Goal: Task Accomplishment & Management: Manage account settings

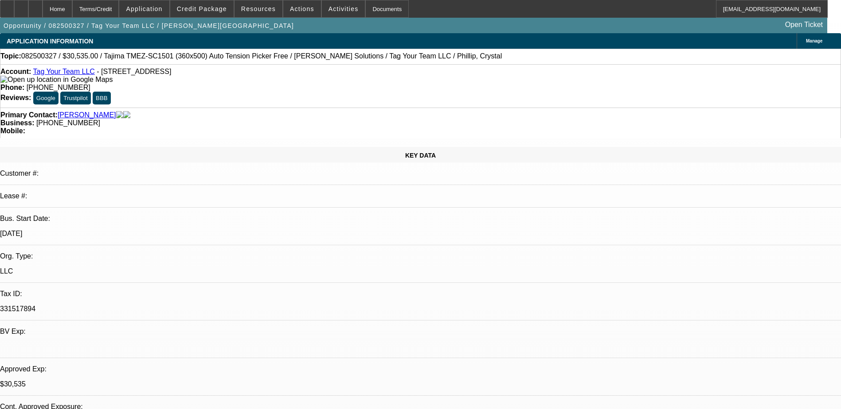
select select "0"
select select "2"
select select "0.1"
select select "0"
select select "2"
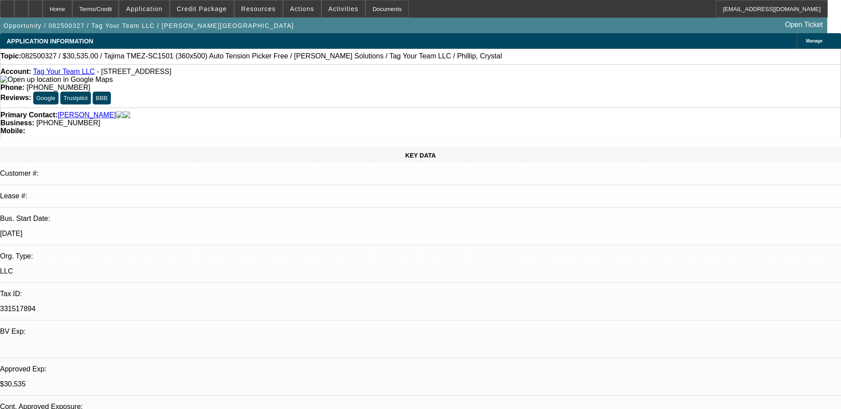
select select "0"
select select "2"
select select "0.1"
select select "0"
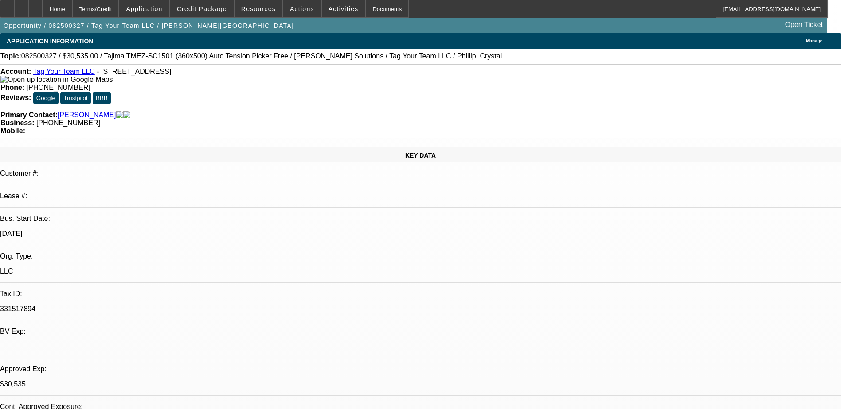
select select "2"
select select "0"
select select "1"
select select "2"
select select "4"
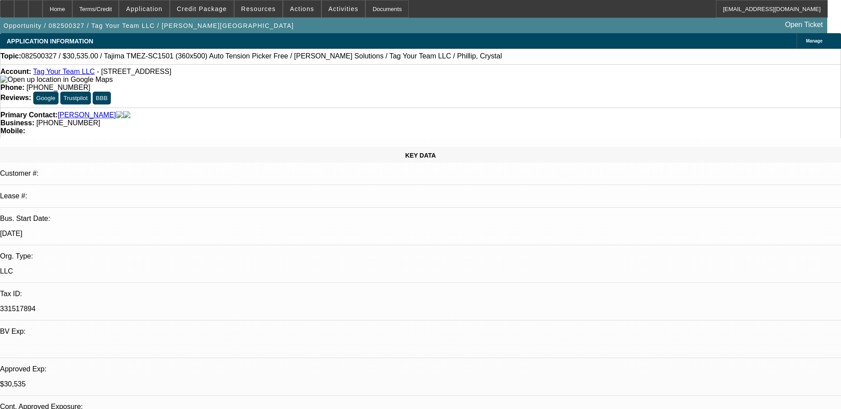
select select "1"
select select "2"
select select "6"
select select "1"
select select "2"
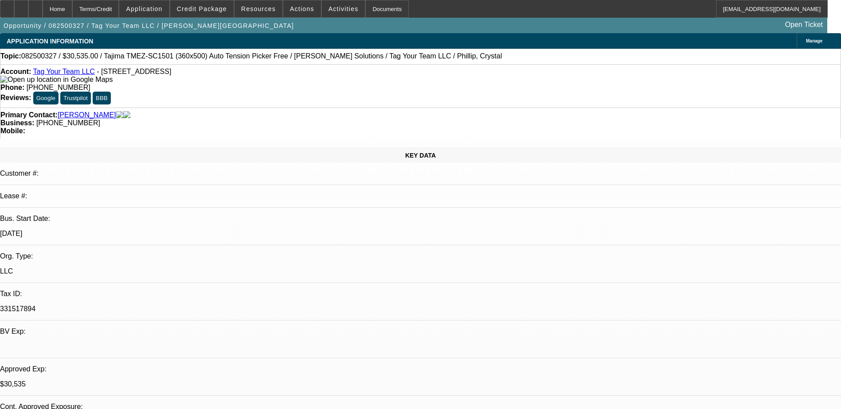
select select "4"
select select "1"
select select "2"
select select "6"
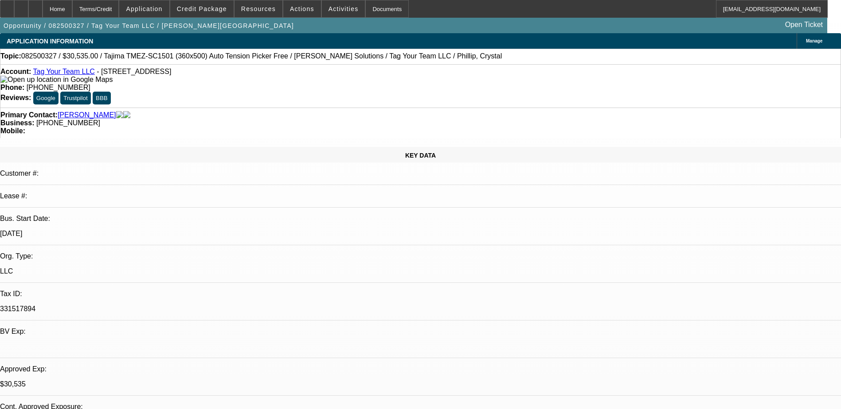
select select "0"
select select "2"
select select "0.1"
select select "0"
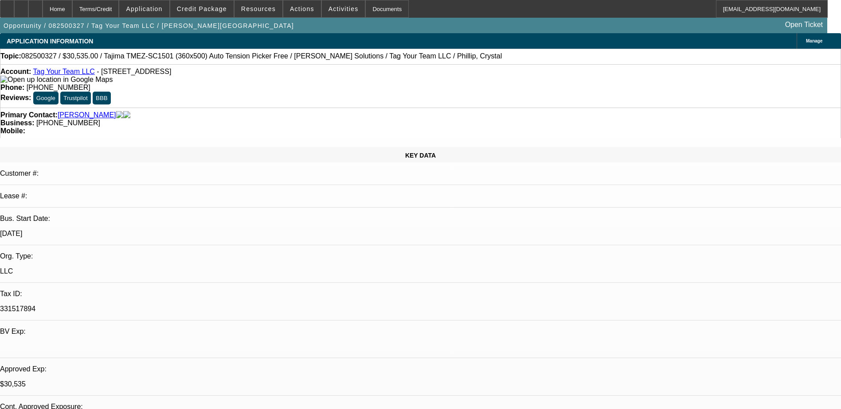
select select "2"
select select "0"
select select "2"
select select "0.1"
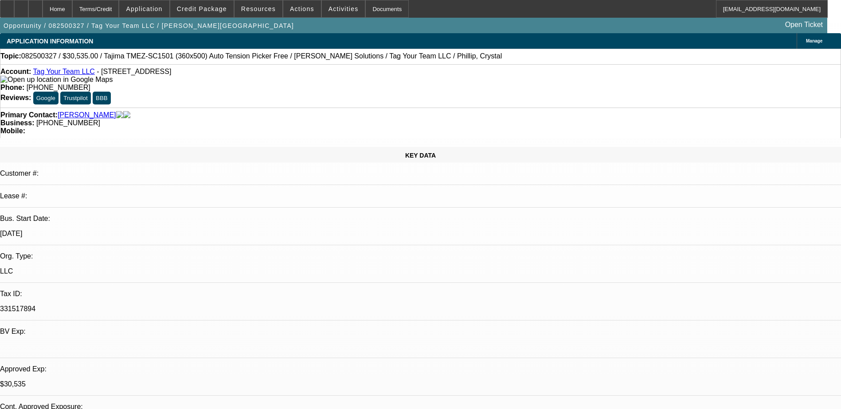
select select "0"
select select "2"
select select "0"
select select "1"
select select "2"
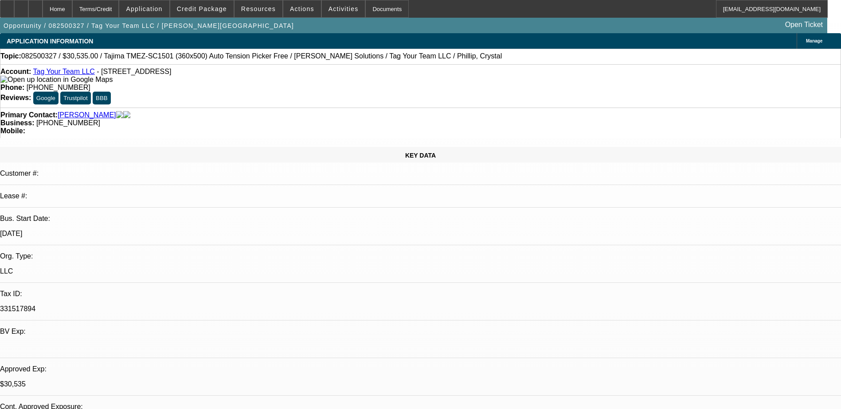
select select "4"
select select "1"
select select "2"
select select "6"
select select "1"
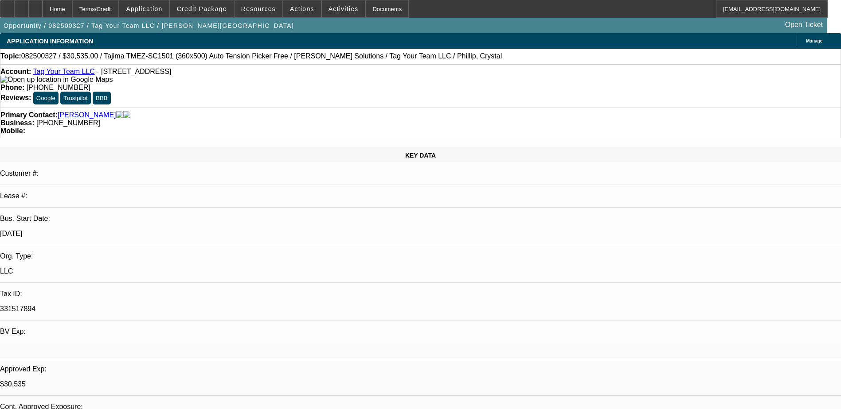
select select "2"
select select "4"
select select "1"
select select "2"
select select "6"
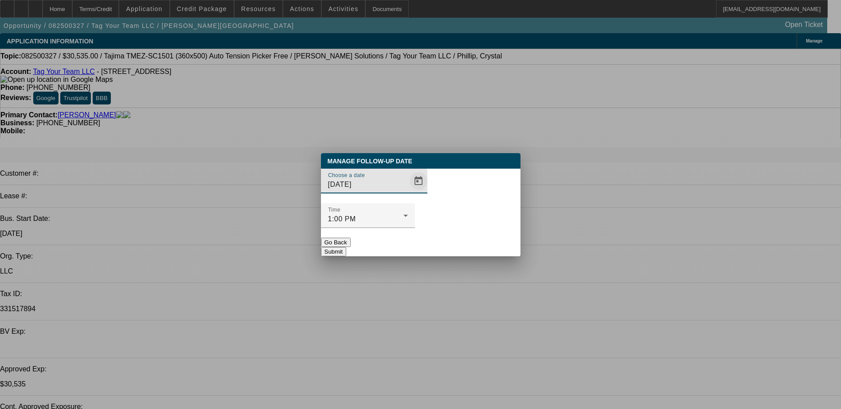
click at [408, 192] on span "Open calendar" at bounding box center [418, 181] width 21 height 21
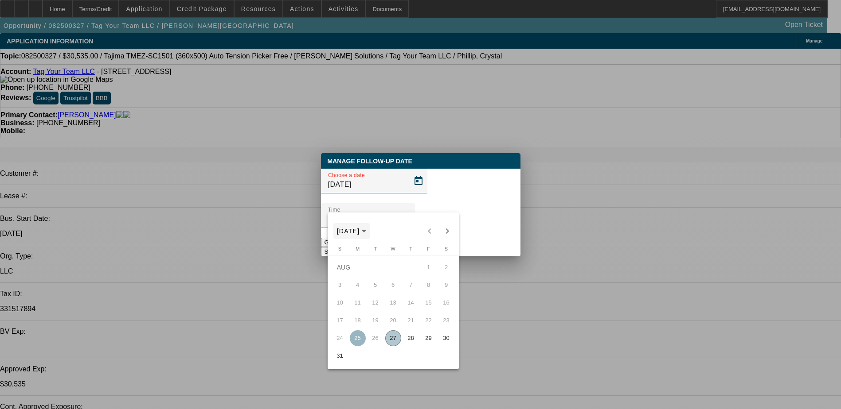
click at [360, 233] on span "AUG 2025" at bounding box center [348, 231] width 23 height 7
click at [393, 230] on icon "Choose date" at bounding box center [395, 231] width 4 height 2
click at [450, 232] on span "Next month" at bounding box center [447, 231] width 18 height 18
click at [355, 286] on span "1" at bounding box center [358, 285] width 16 height 16
type input "9/1/2025"
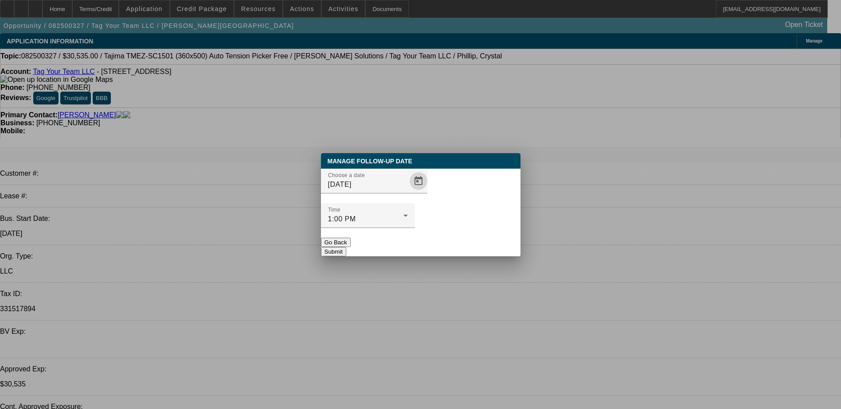
click at [346, 247] on button "Submit" at bounding box center [333, 251] width 25 height 9
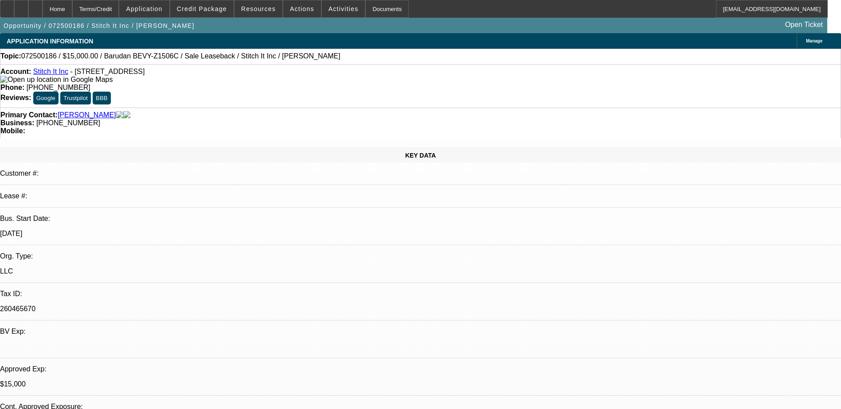
select select "0"
select select "2"
select select "0"
select select "2"
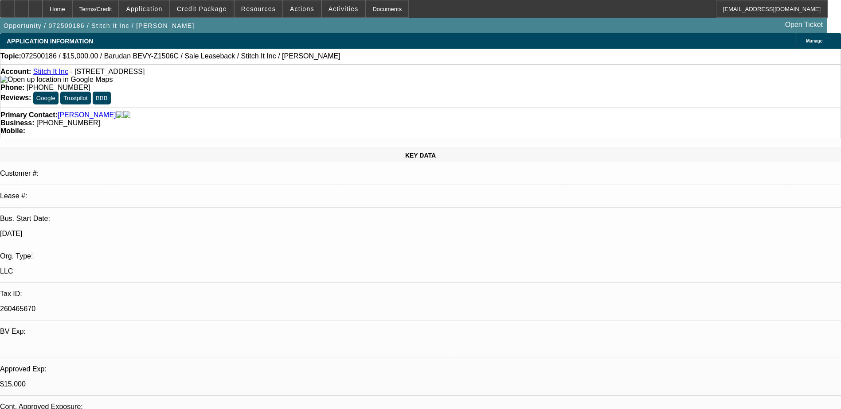
select select "0"
select select "2"
select select "0"
select select "1"
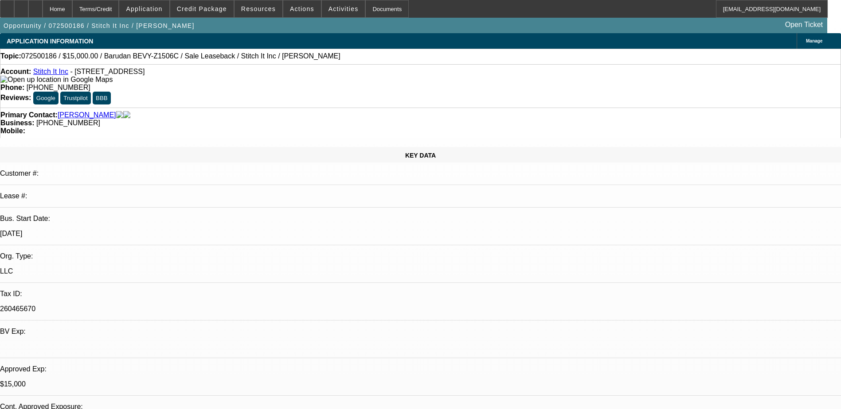
select select "2"
select select "6"
select select "1"
select select "2"
select select "6"
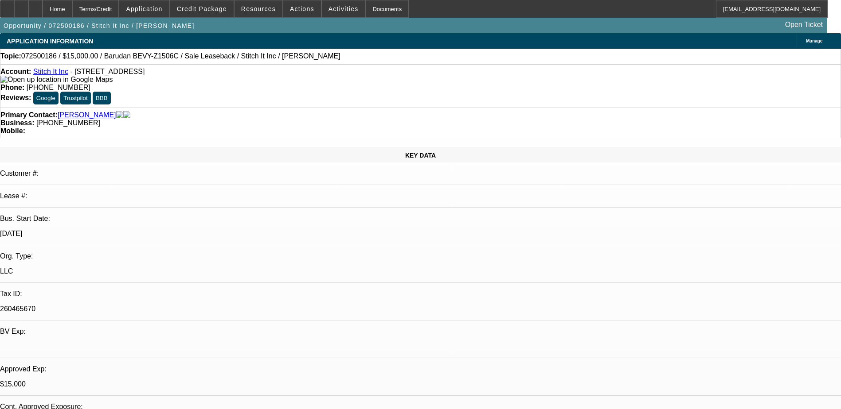
select select "1"
select select "2"
select select "6"
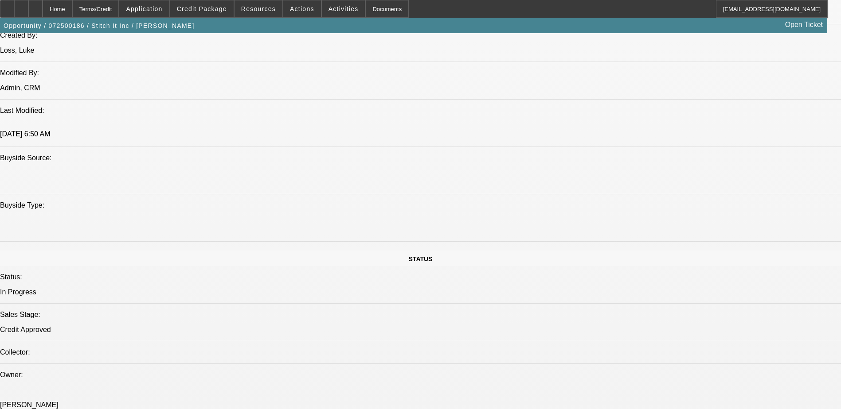
scroll to position [706, 0]
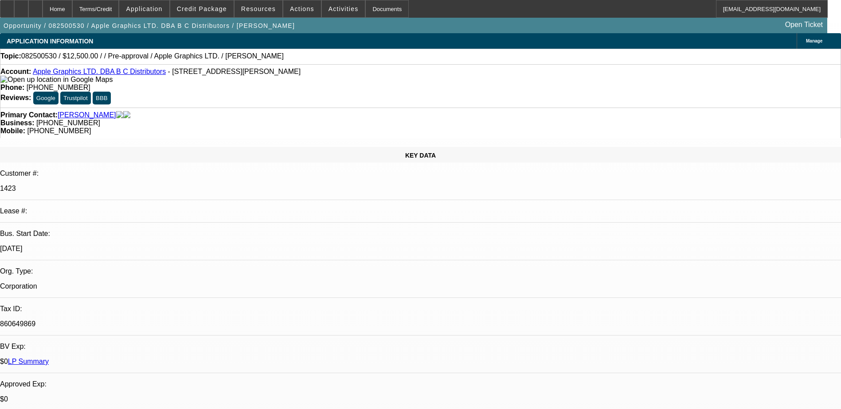
select select "0"
select select "2"
select select "0.1"
select select "4"
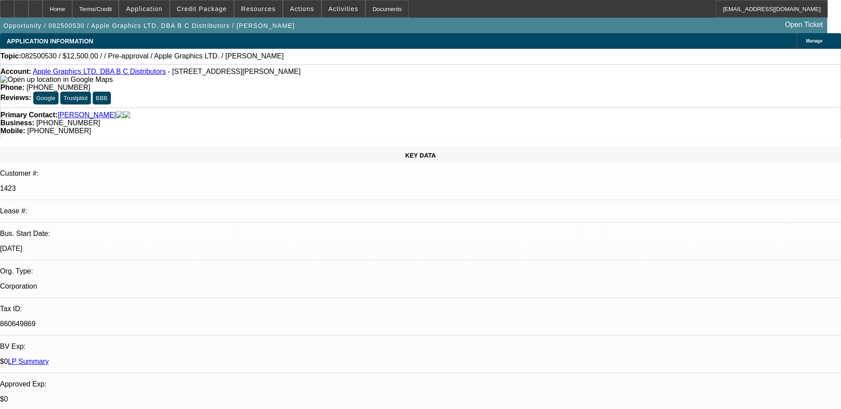
drag, startPoint x: 636, startPoint y: 95, endPoint x: 601, endPoint y: 71, distance: 43.1
click at [206, 11] on span "Credit Package" at bounding box center [202, 8] width 50 height 7
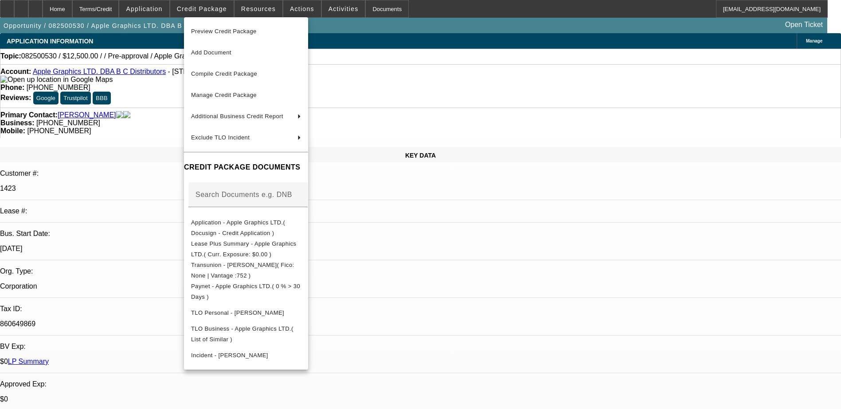
click at [486, 265] on div at bounding box center [420, 204] width 841 height 409
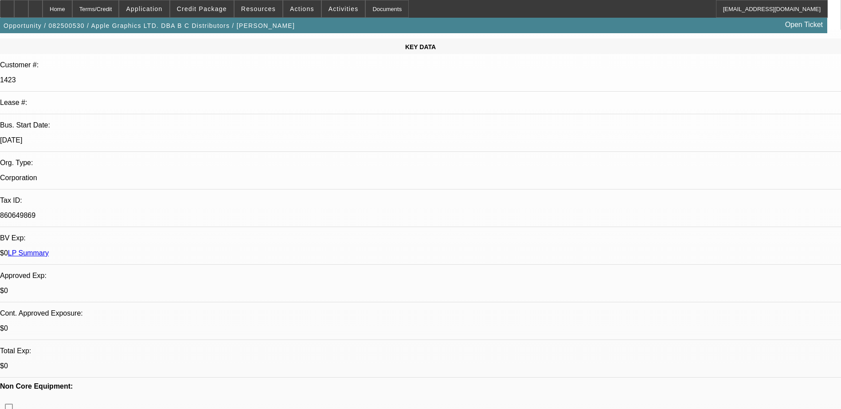
scroll to position [177, 0]
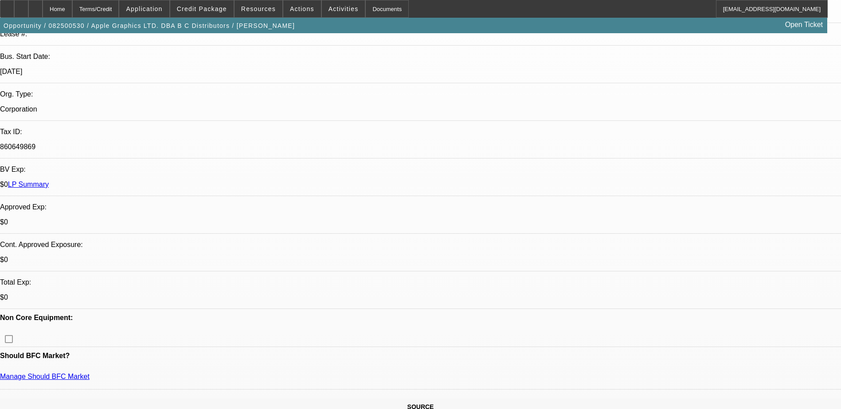
drag, startPoint x: 626, startPoint y: 213, endPoint x: 610, endPoint y: 197, distance: 22.3
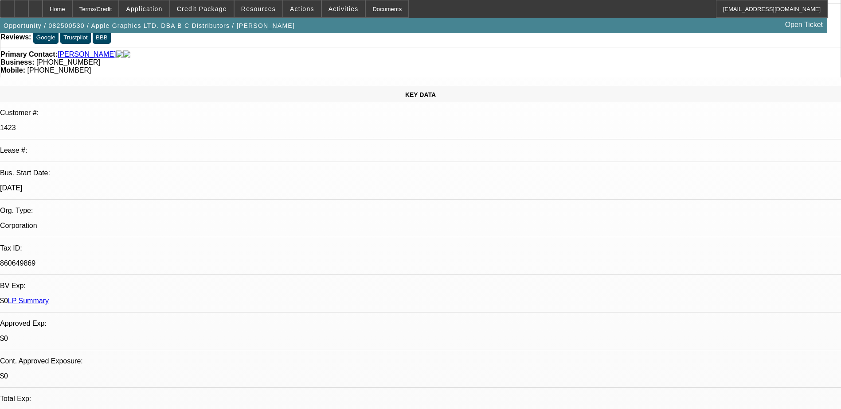
scroll to position [0, 0]
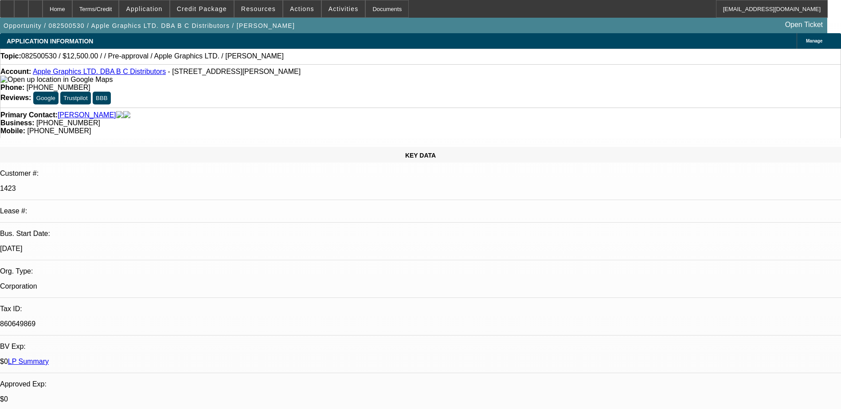
click at [82, 111] on link "Brierley, Bruce" at bounding box center [87, 115] width 58 height 8
drag, startPoint x: 693, startPoint y: 173, endPoint x: 714, endPoint y: 164, distance: 22.4
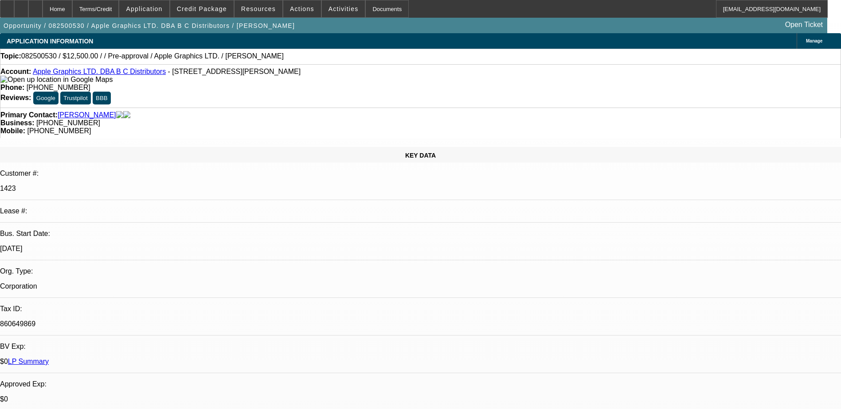
type textarea "Called - No Answer. Following Up Tomorow"
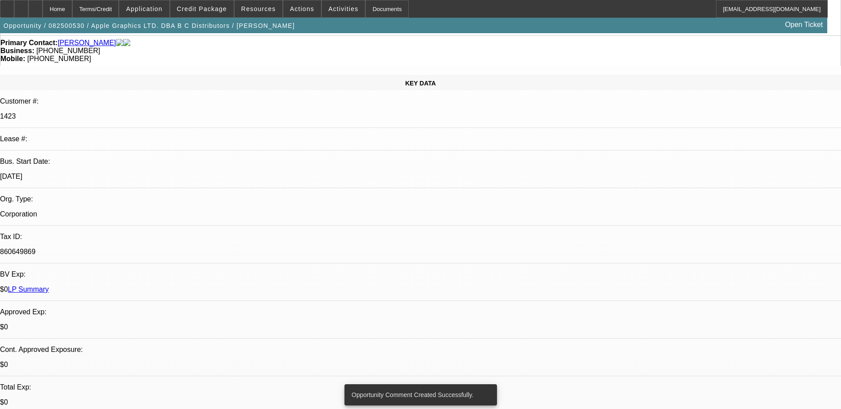
scroll to position [133, 0]
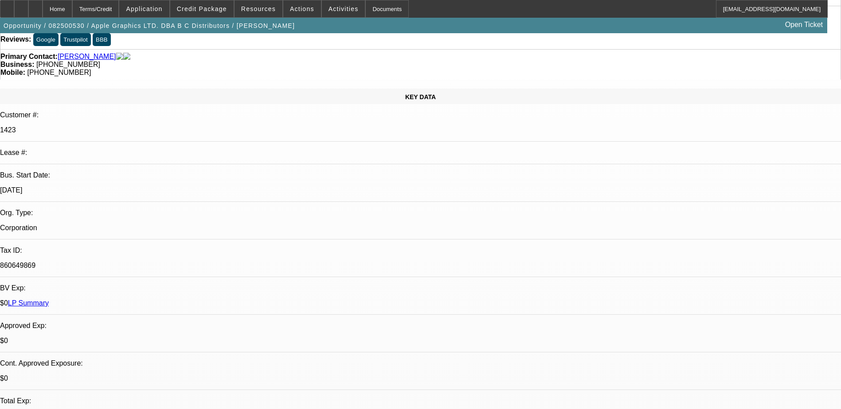
scroll to position [0, 0]
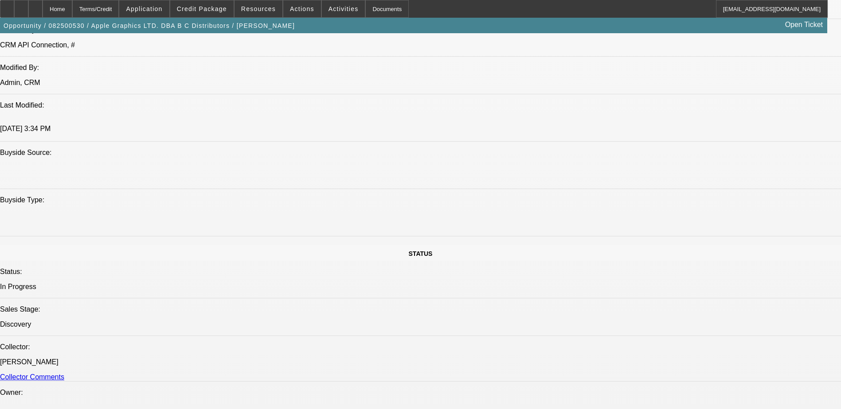
scroll to position [1019, 0]
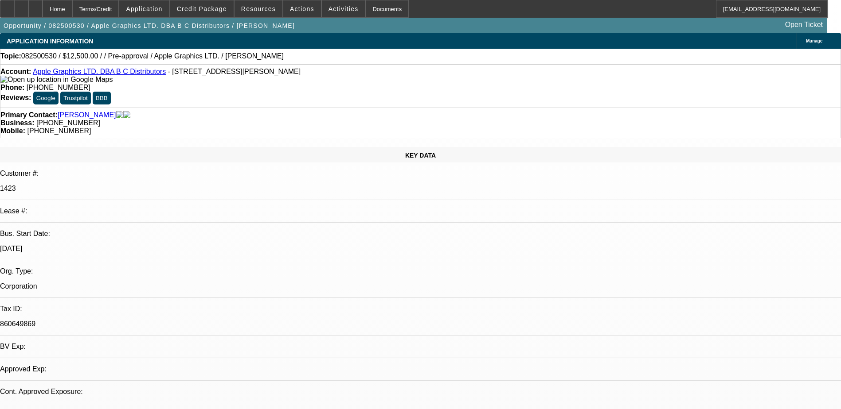
select select "0"
select select "2"
select select "0.1"
select select "4"
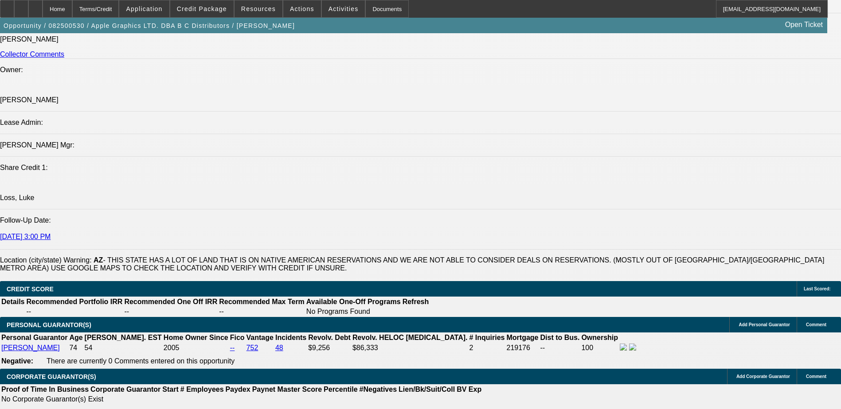
scroll to position [925, 0]
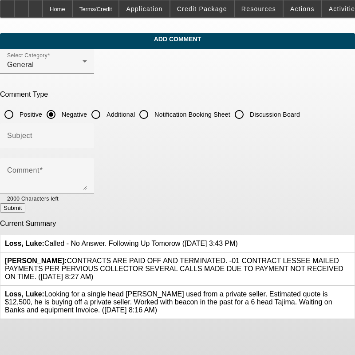
click at [128, 239] on span "Loss, [PERSON_NAME]: Called - No Answer. Following Up Tomorow ([DATE] 3:43 PM)" at bounding box center [121, 243] width 233 height 8
click at [238, 239] on icon at bounding box center [238, 239] width 0 height 0
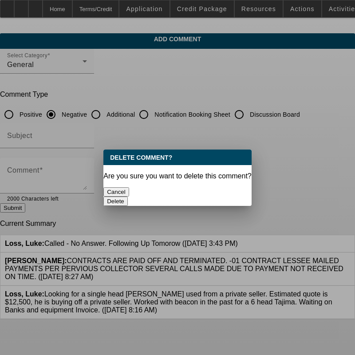
click at [128, 196] on button "Delete" at bounding box center [115, 200] width 24 height 9
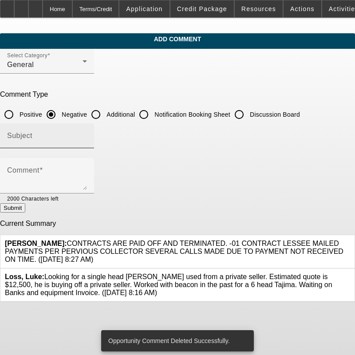
drag, startPoint x: 47, startPoint y: 163, endPoint x: 58, endPoint y: 129, distance: 35.5
click at [51, 162] on div "Comment" at bounding box center [47, 175] width 80 height 35
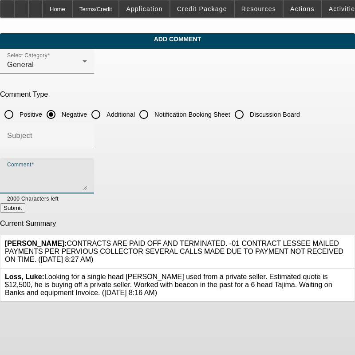
click at [248, 112] on input "Discussion Board" at bounding box center [239, 114] width 18 height 18
radio input "true"
click at [87, 163] on div "Comment" at bounding box center [47, 175] width 80 height 35
type textarea "Called and LVM - Following Up [DATE]"
click at [25, 211] on button "Submit" at bounding box center [12, 207] width 25 height 9
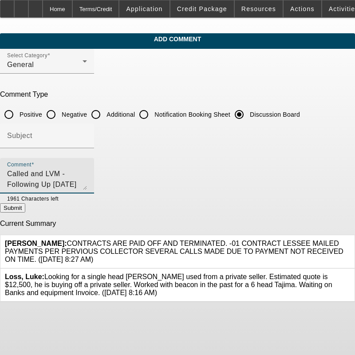
radio input "true"
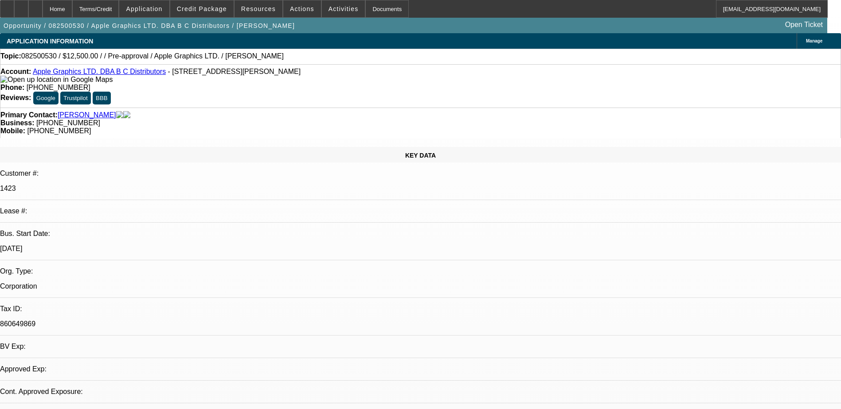
select select "0"
select select "2"
select select "0.1"
select select "4"
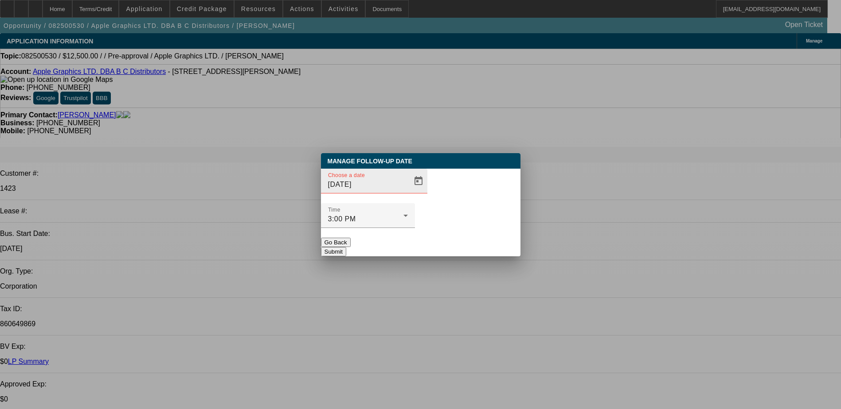
click at [408, 190] on div at bounding box center [417, 181] width 19 height 18
click at [408, 192] on span "Open calendar" at bounding box center [418, 181] width 21 height 21
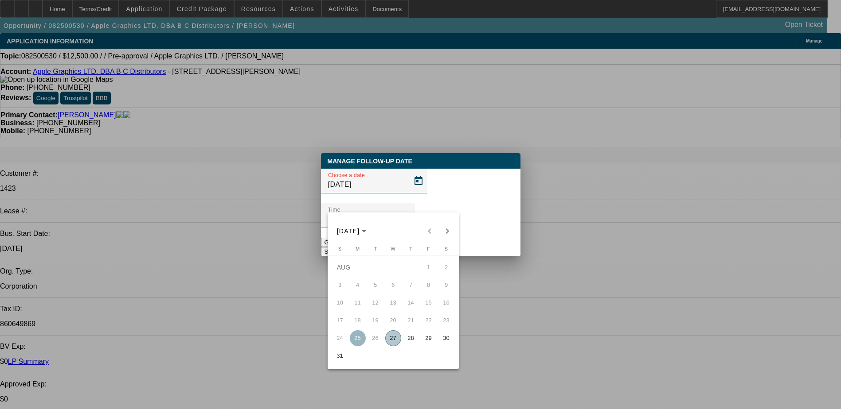
drag, startPoint x: 413, startPoint y: 347, endPoint x: 402, endPoint y: 320, distance: 28.2
click at [413, 347] on span "28" at bounding box center [411, 339] width 16 height 16
type input "8/28/2025"
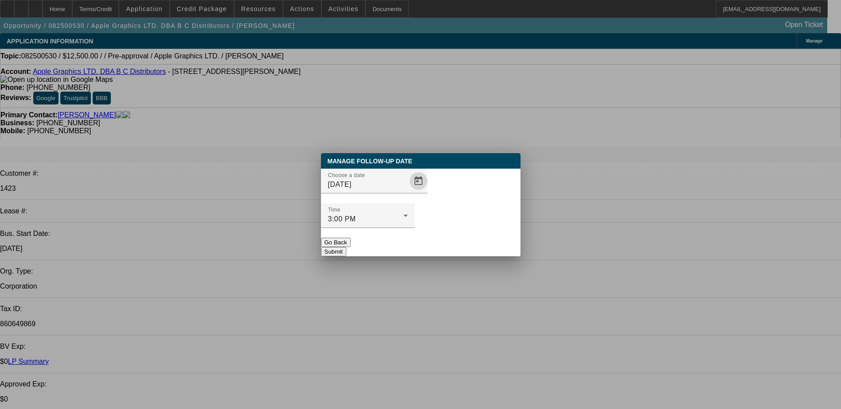
click at [346, 247] on button "Submit" at bounding box center [333, 251] width 25 height 9
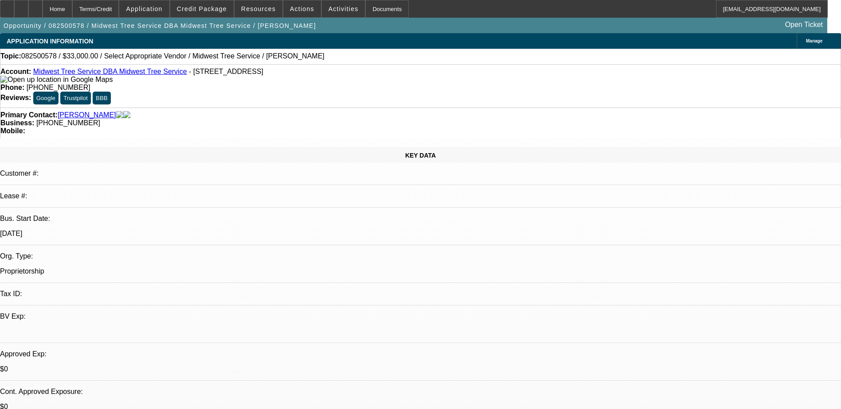
select select "0"
select select "2"
select select "0.1"
select select "4"
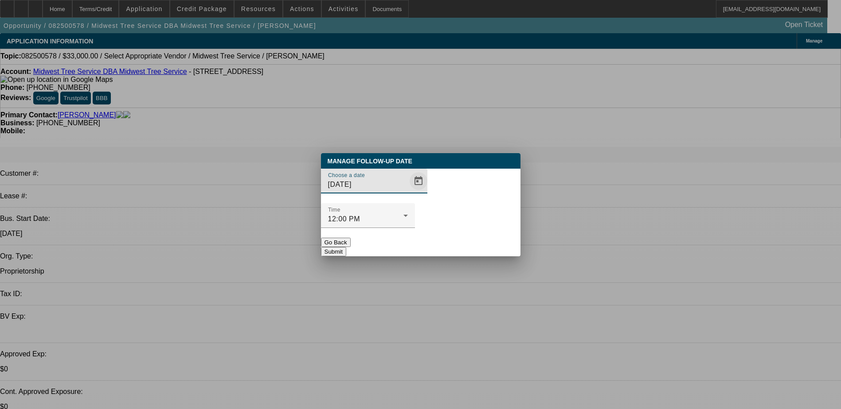
click at [408, 192] on span "Open calendar" at bounding box center [418, 181] width 21 height 21
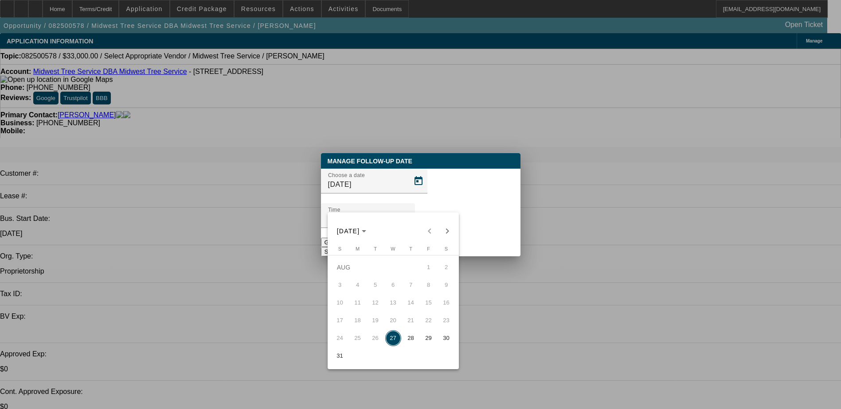
click at [409, 342] on span "28" at bounding box center [411, 339] width 16 height 16
type input "8/28/2025"
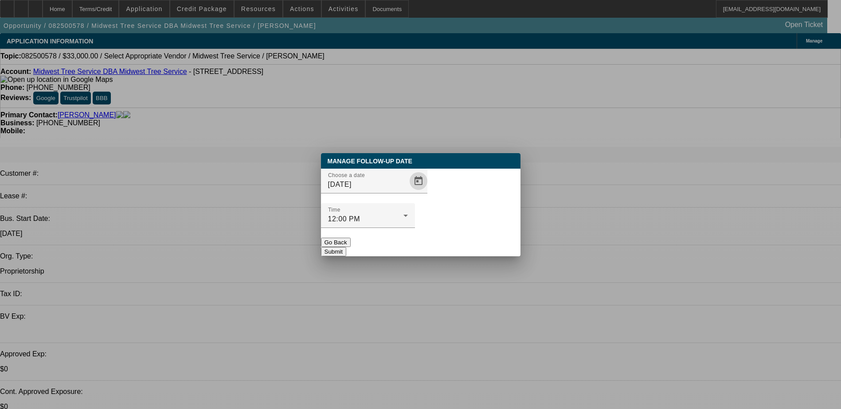
click at [449, 222] on div "Manage Follow-Up Date Choose a date 8/28/2025 Time 12:00 PM Go Back Submit" at bounding box center [420, 204] width 199 height 103
click at [346, 247] on button "Submit" at bounding box center [333, 251] width 25 height 9
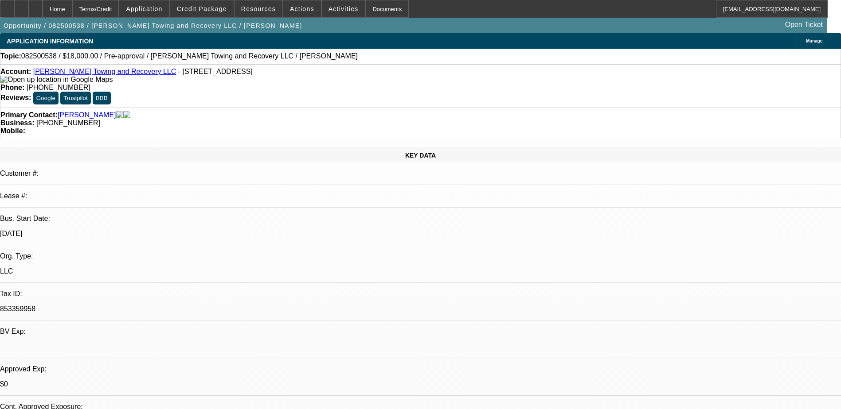
select select "0"
select select "2"
select select "0.1"
select select "0"
select select "2"
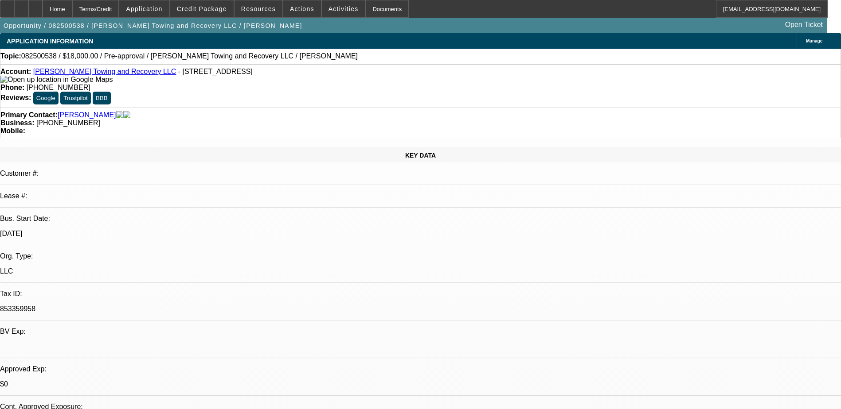
select select "0.1"
select select "1"
select select "2"
select select "4"
select select "1"
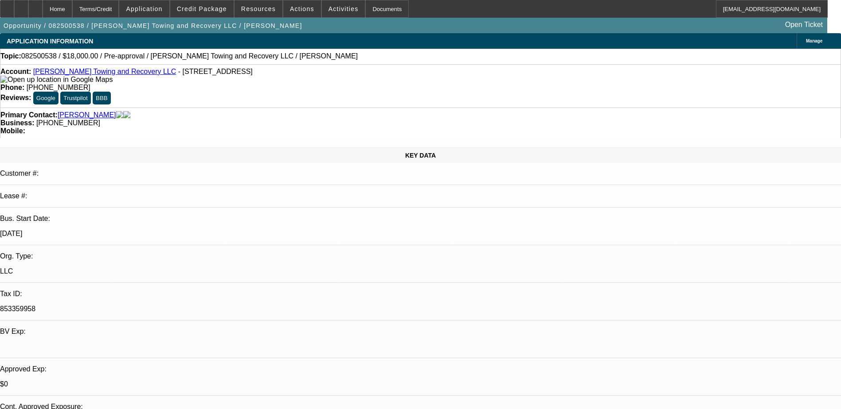
select select "2"
select select "4"
click at [203, 9] on span "Credit Package" at bounding box center [202, 8] width 50 height 7
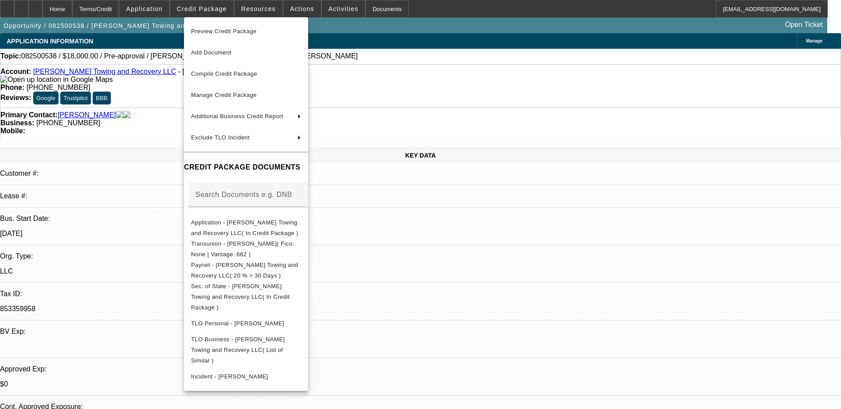
click at [476, 237] on div at bounding box center [420, 204] width 841 height 409
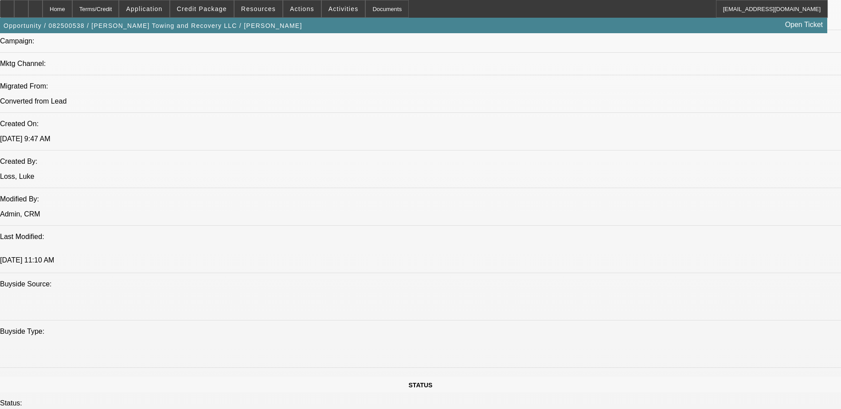
scroll to position [576, 0]
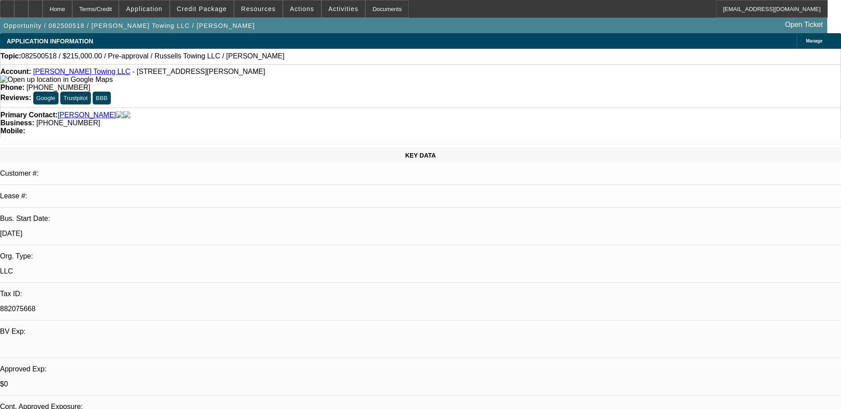
select select "0"
select select "2"
select select "0.1"
select select "4"
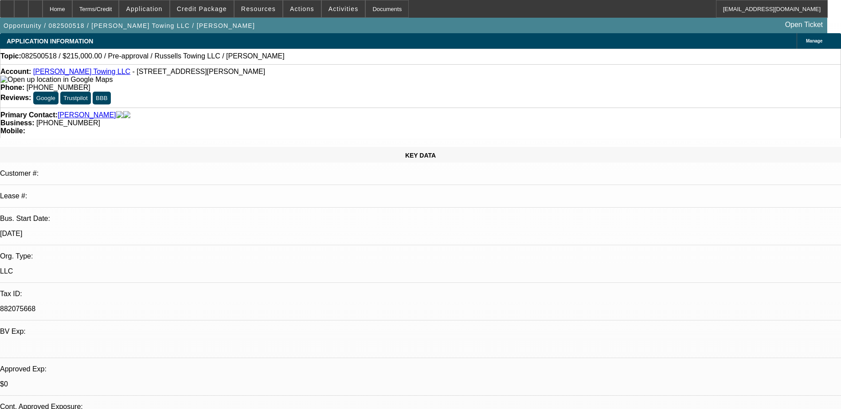
drag, startPoint x: 616, startPoint y: 61, endPoint x: 614, endPoint y: 68, distance: 6.9
click at [199, 2] on span at bounding box center [201, 8] width 63 height 21
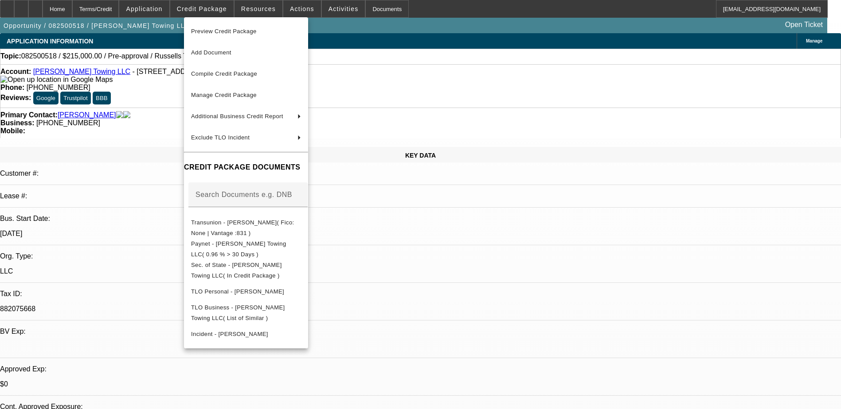
click at [472, 271] on div at bounding box center [420, 204] width 841 height 409
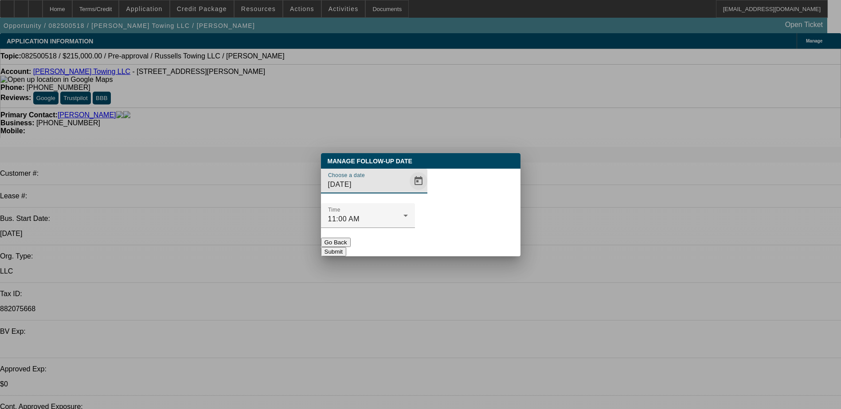
click at [408, 192] on span "Open calendar" at bounding box center [418, 181] width 21 height 21
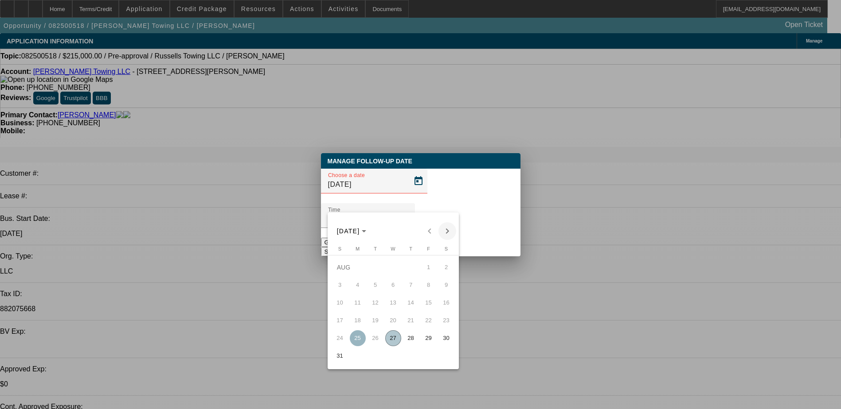
click at [444, 229] on span "Next month" at bounding box center [447, 231] width 18 height 18
click at [375, 289] on span "2" at bounding box center [375, 285] width 16 height 16
type input "[DATE]"
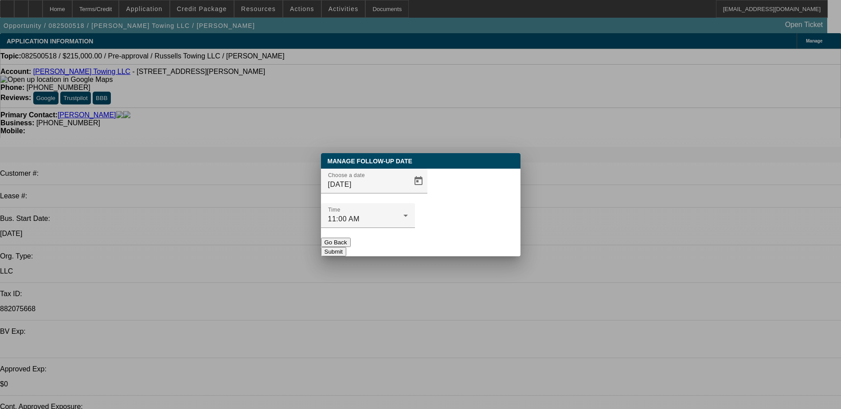
click at [346, 247] on button "Submit" at bounding box center [333, 251] width 25 height 9
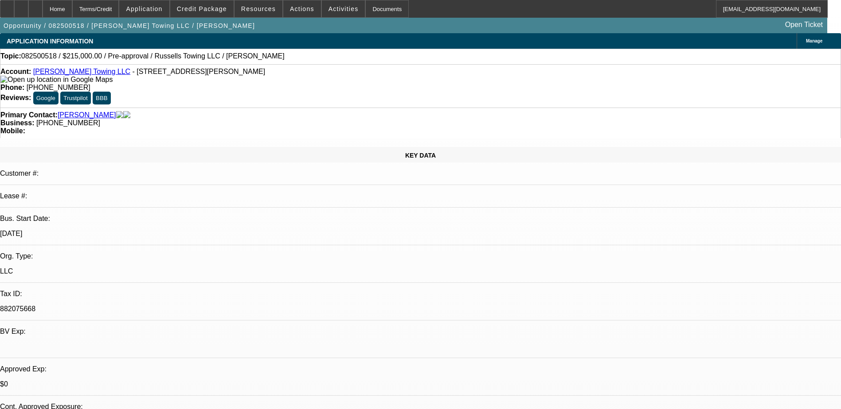
radio input "true"
drag, startPoint x: 659, startPoint y: 166, endPoint x: 675, endPoint y: 168, distance: 15.2
drag, startPoint x: 792, startPoint y: 168, endPoint x: 708, endPoint y: 187, distance: 86.0
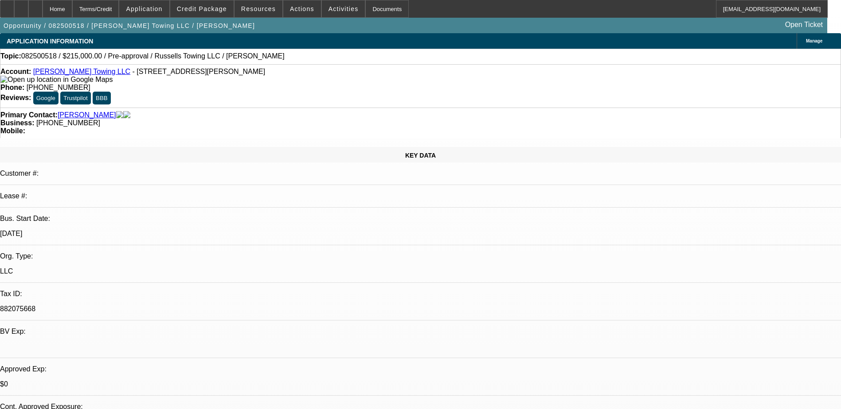
type textarea "Spoke with [PERSON_NAME], he mentioned how he has been busy and hasn't gotten a…"
radio input "true"
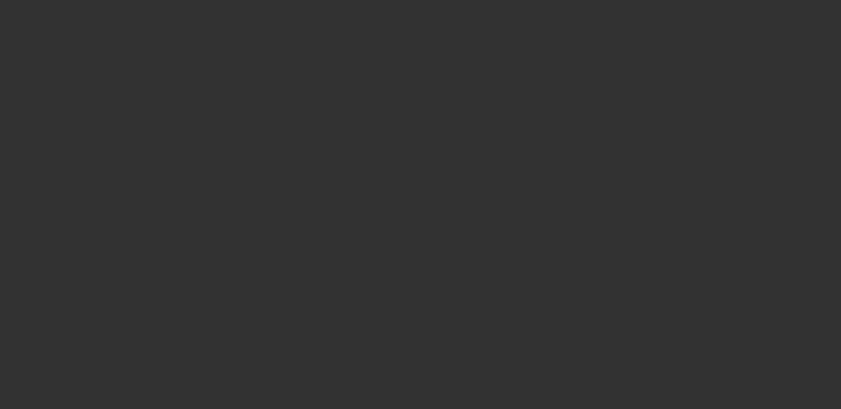
scroll to position [0, 0]
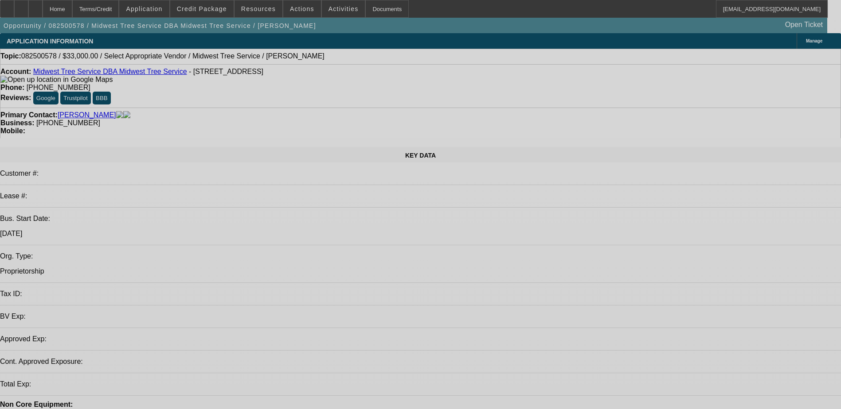
select select "0"
select select "2"
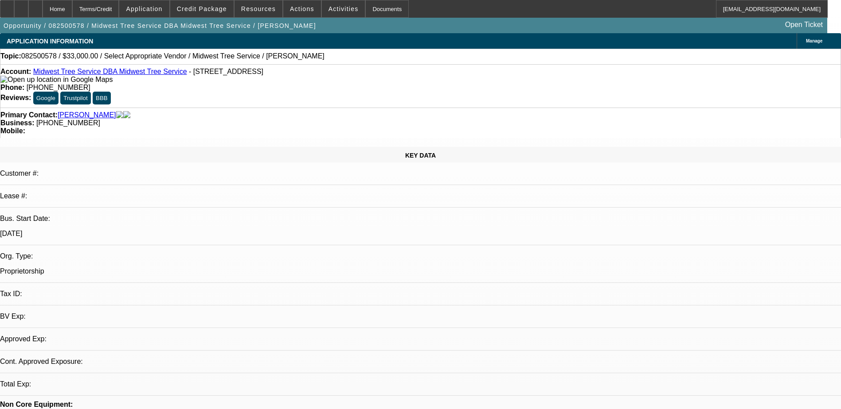
select select "0.1"
select select "1"
select select "2"
select select "4"
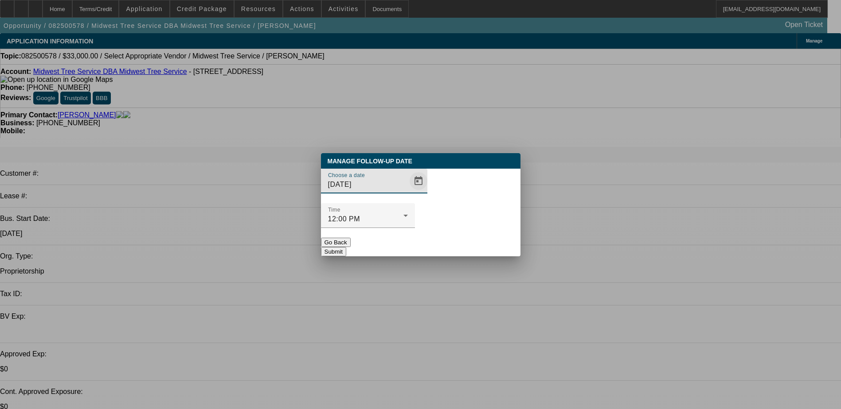
click at [408, 192] on span "Open calendar" at bounding box center [418, 181] width 21 height 21
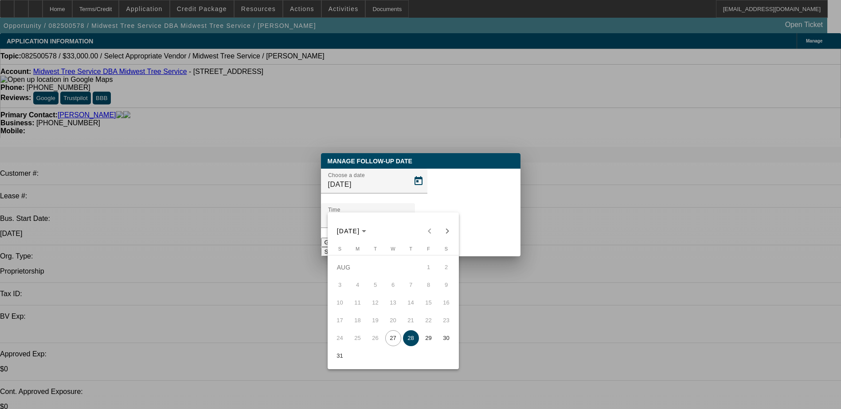
click at [409, 346] on span "28" at bounding box center [411, 339] width 16 height 16
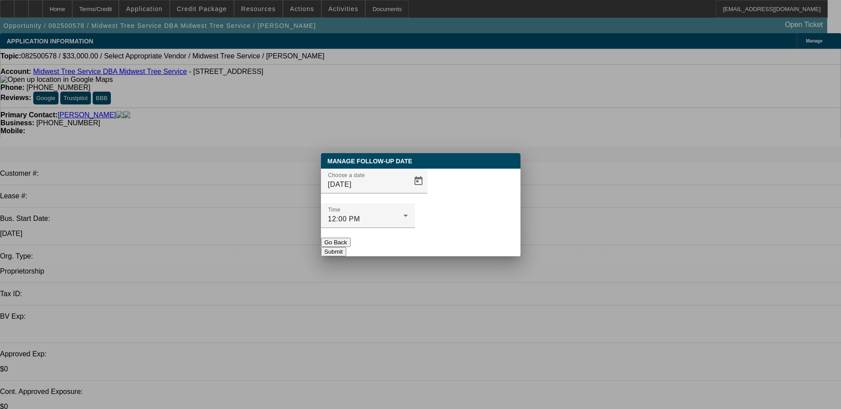
click at [346, 247] on button "Submit" at bounding box center [333, 251] width 25 height 9
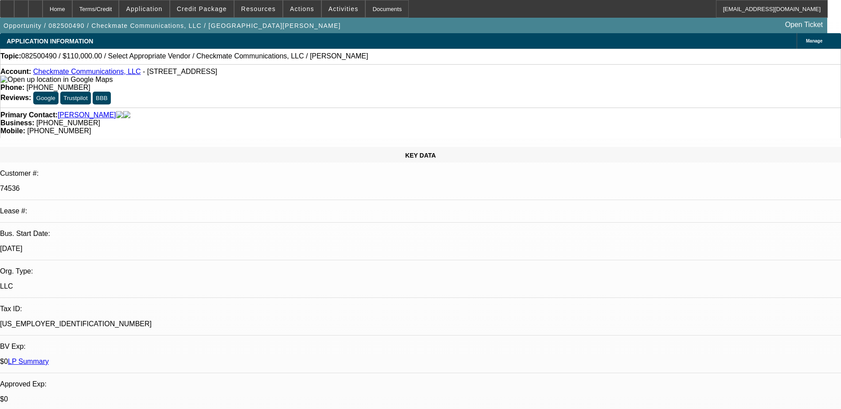
select select "0"
select select "2"
select select "0.1"
select select "4"
